Goal: Transaction & Acquisition: Obtain resource

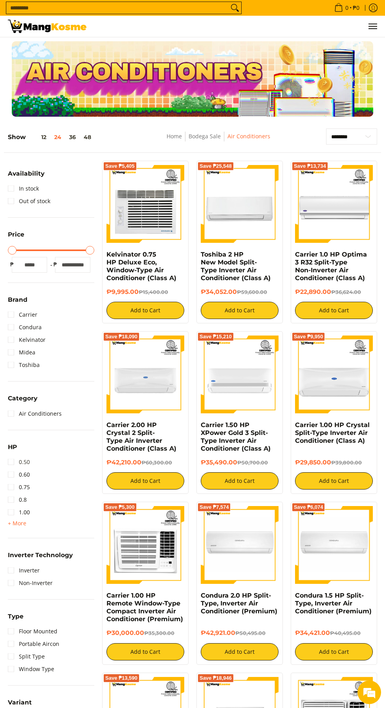
click at [11, 460] on link "0.50" at bounding box center [19, 462] width 22 height 13
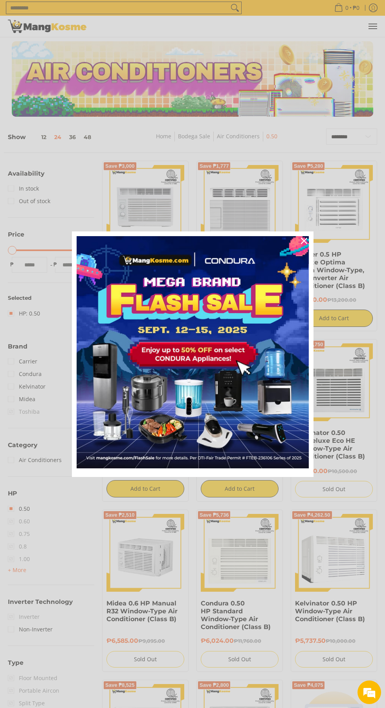
scroll to position [91, 0]
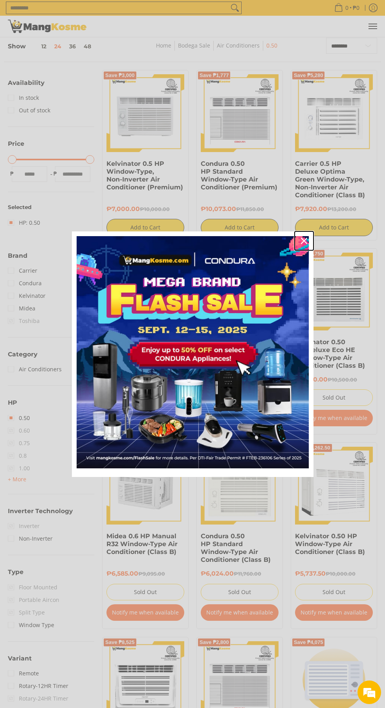
click at [304, 240] on icon "close icon" at bounding box center [304, 241] width 6 height 6
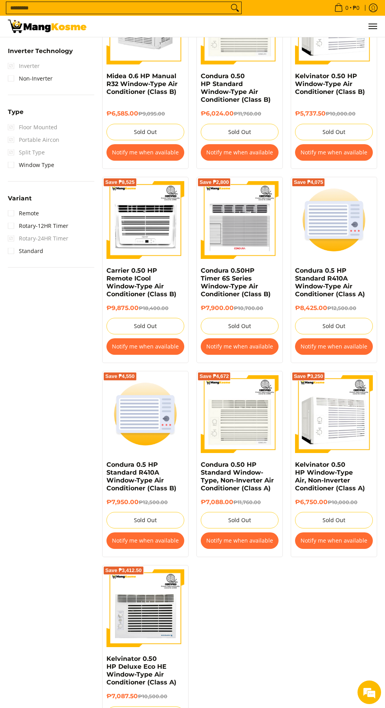
scroll to position [503, 0]
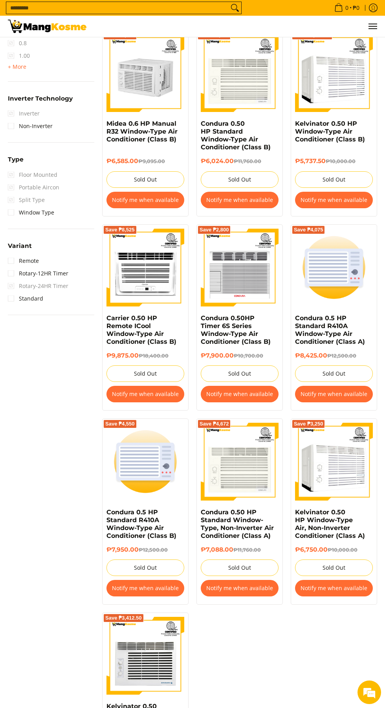
click at [352, 199] on button "Notify me when available" at bounding box center [334, 200] width 78 height 16
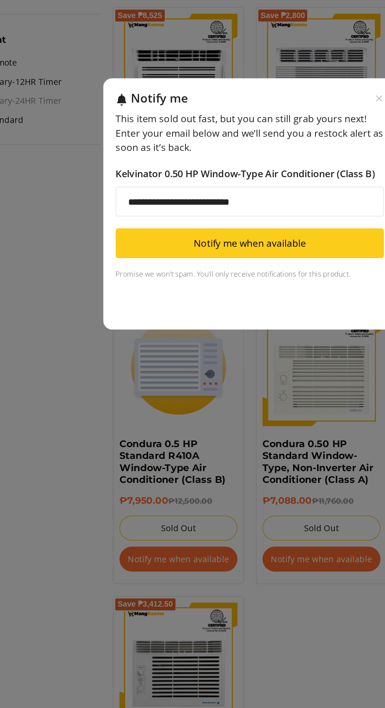
type input "**********"
click at [218, 383] on button "Notify me when available" at bounding box center [192, 380] width 177 height 20
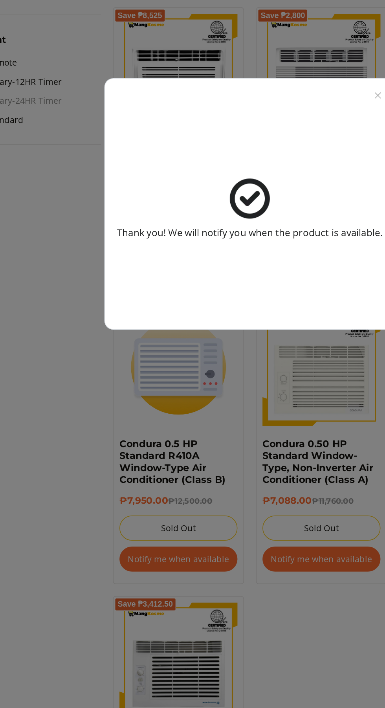
click at [201, 349] on img at bounding box center [192, 350] width 27 height 27
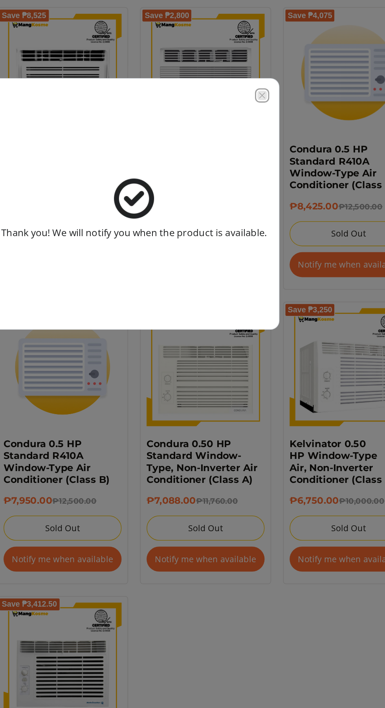
click at [277, 282] on icon "Close modal" at bounding box center [277, 282] width 6 height 6
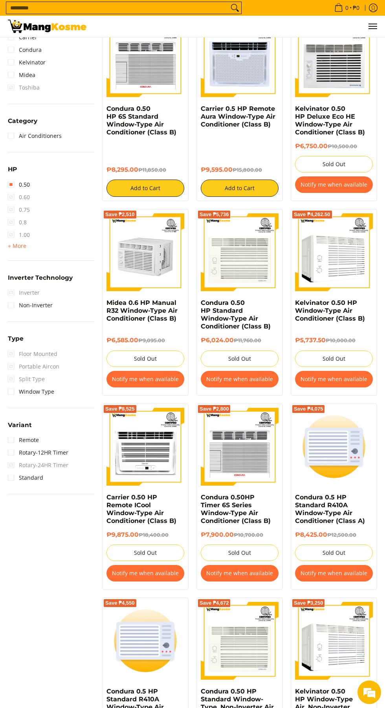
scroll to position [323, 0]
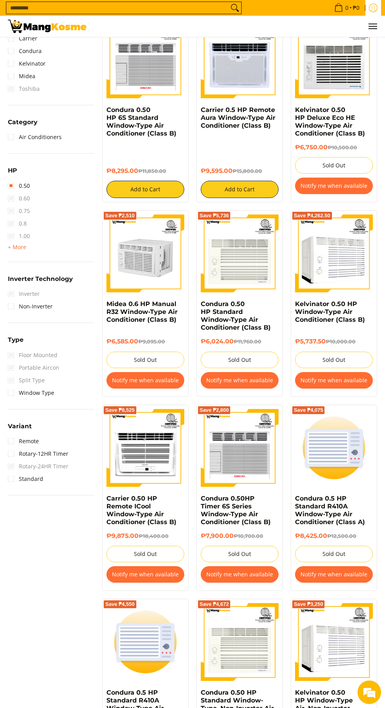
click at [378, 9] on link "Log in" at bounding box center [373, 8] width 16 height 16
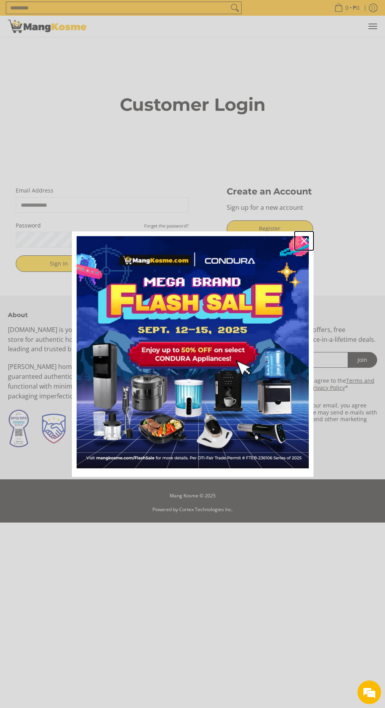
click at [304, 240] on icon "close icon" at bounding box center [304, 241] width 6 height 6
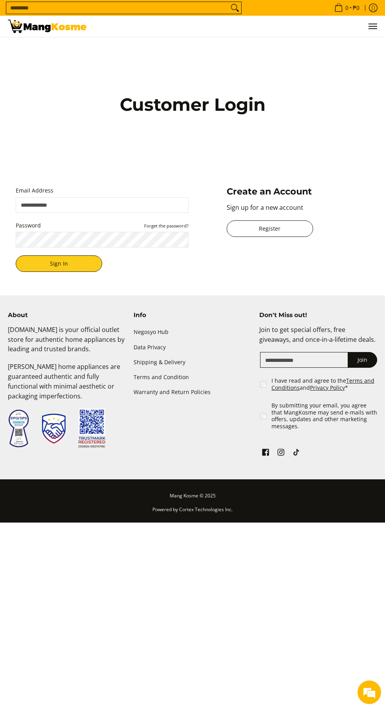
click at [284, 237] on link "Register" at bounding box center [270, 228] width 86 height 16
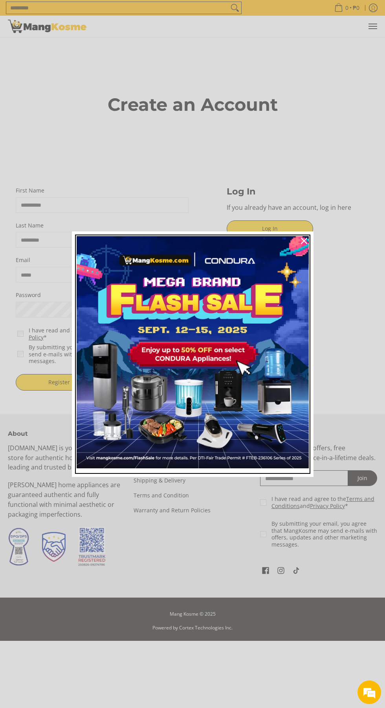
click at [304, 252] on img "Marketing offer form" at bounding box center [193, 352] width 232 height 232
